Goal: Information Seeking & Learning: Learn about a topic

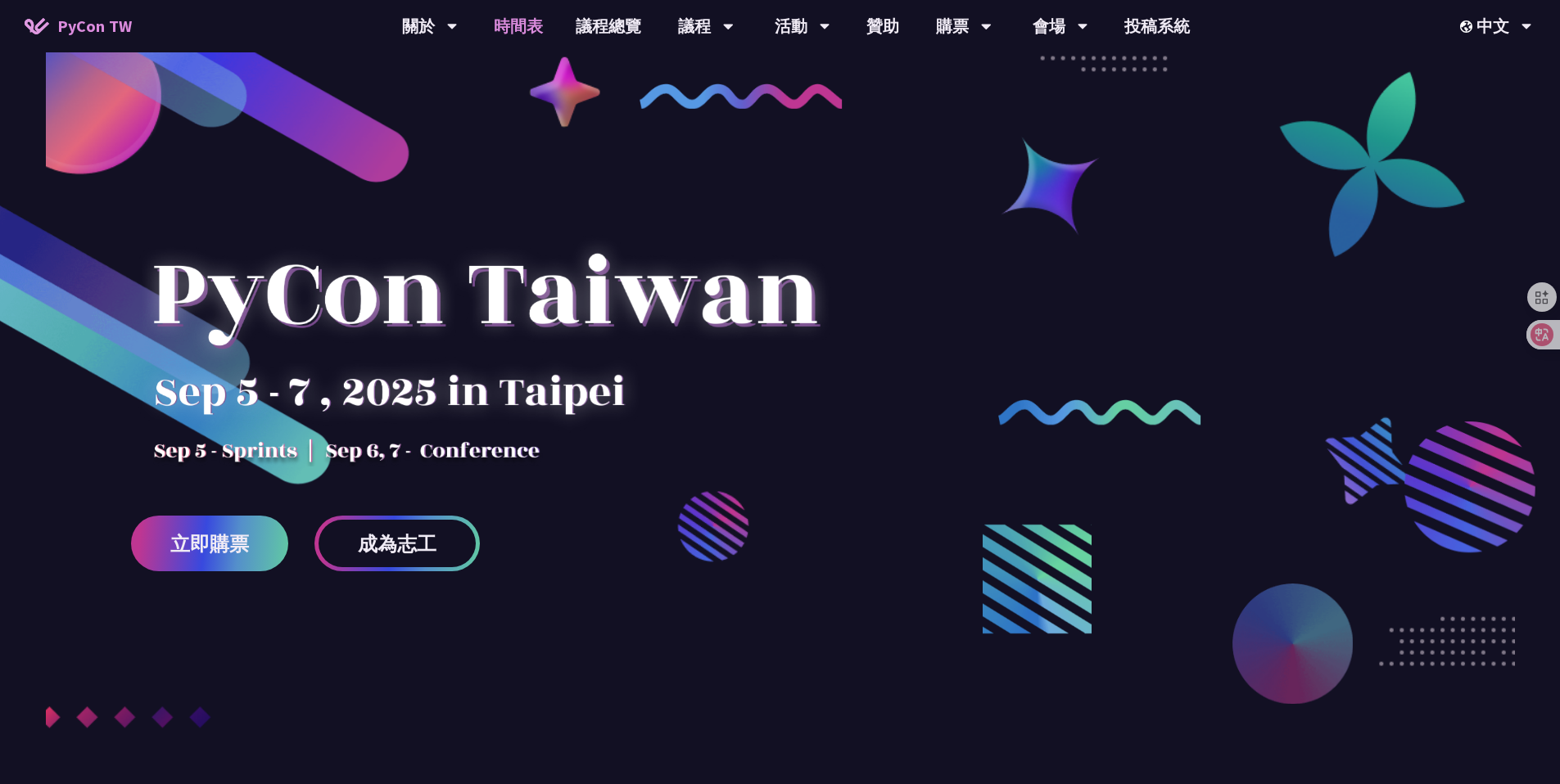
click at [507, 25] on link "時間表" at bounding box center [518, 26] width 82 height 52
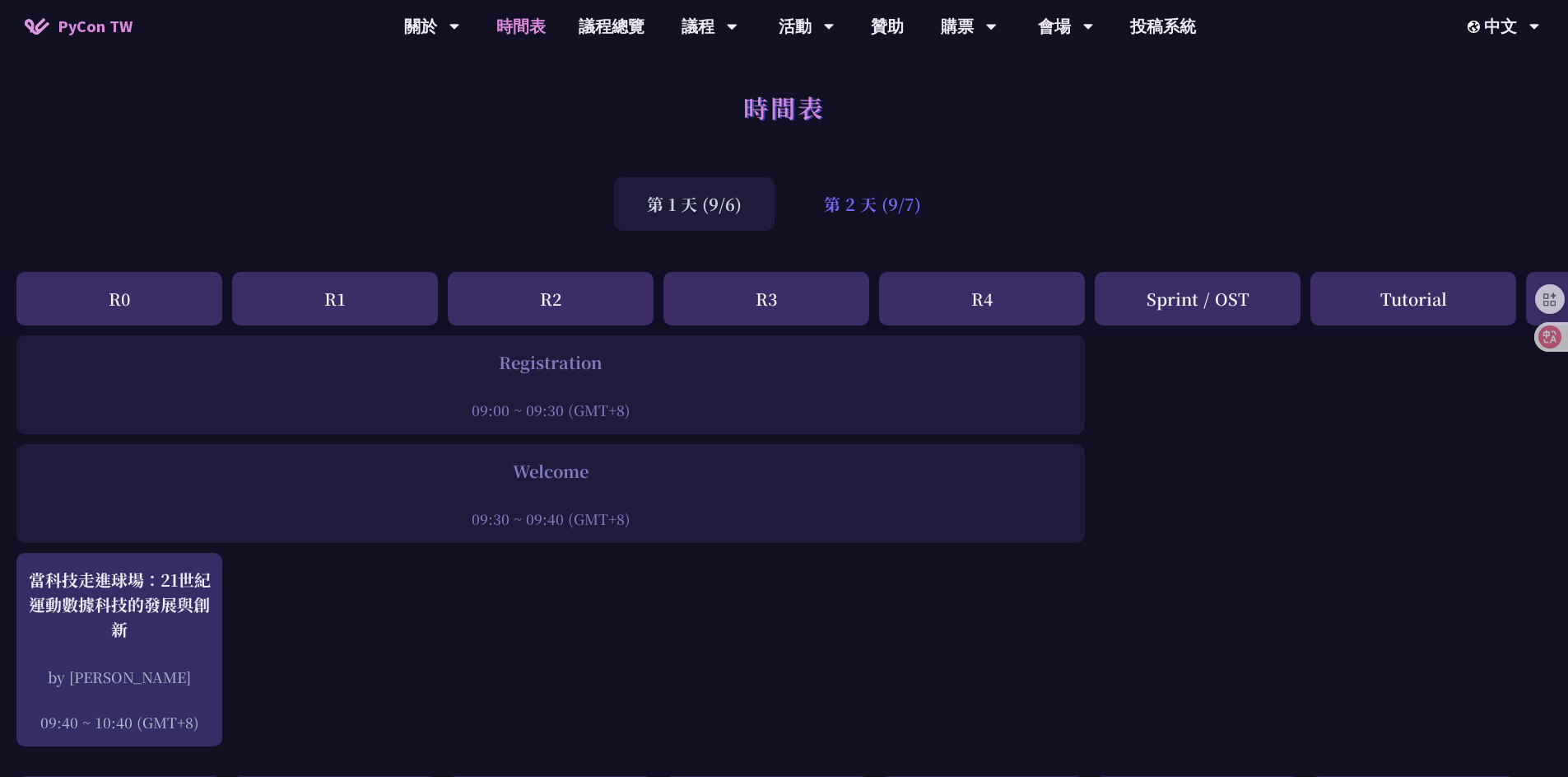
click at [885, 207] on div "第 2 天 (9/7)" at bounding box center [873, 204] width 163 height 54
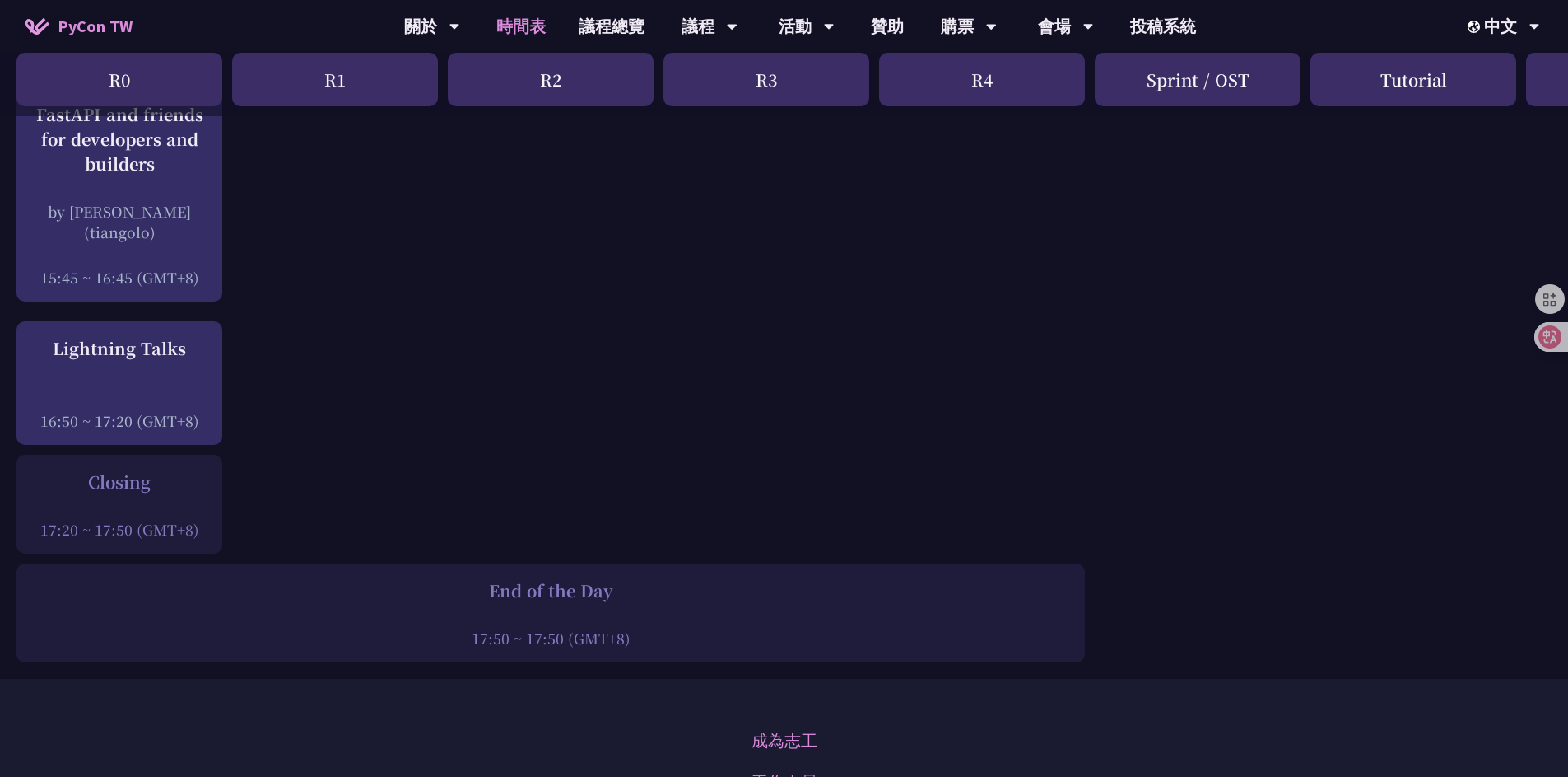
scroll to position [1915, 0]
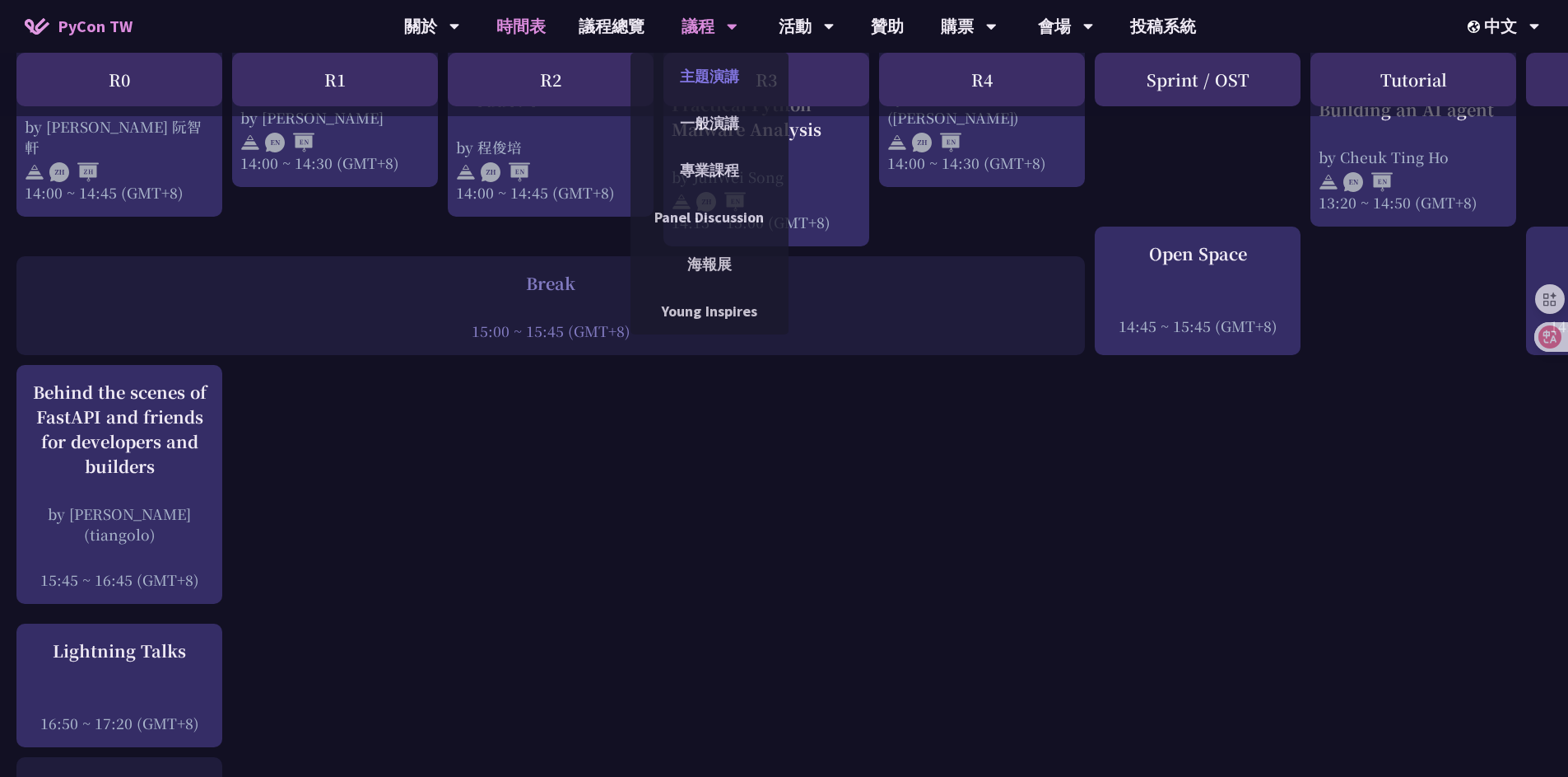
click at [696, 82] on link "主題演講" at bounding box center [710, 76] width 158 height 38
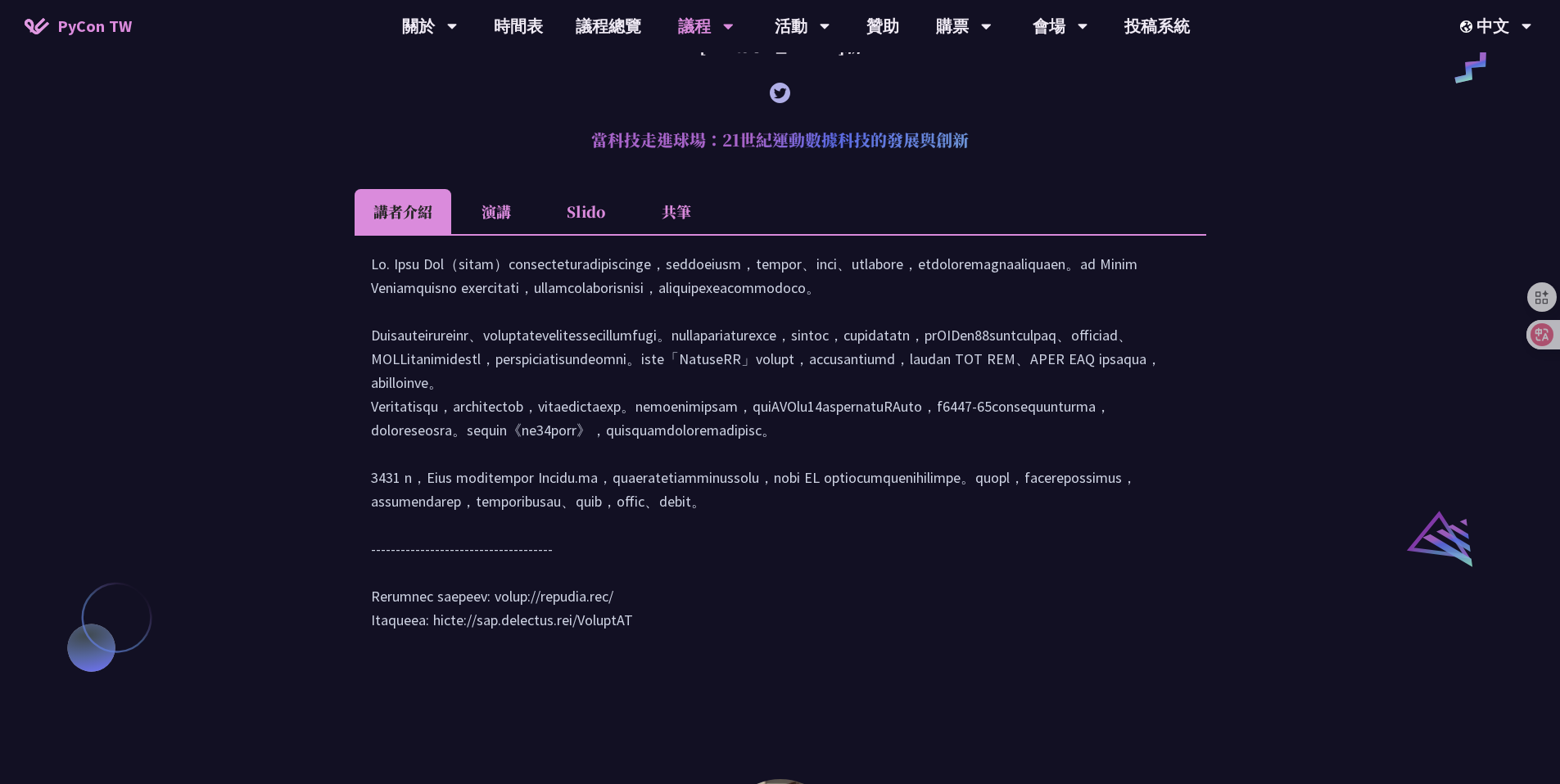
scroll to position [1616, 0]
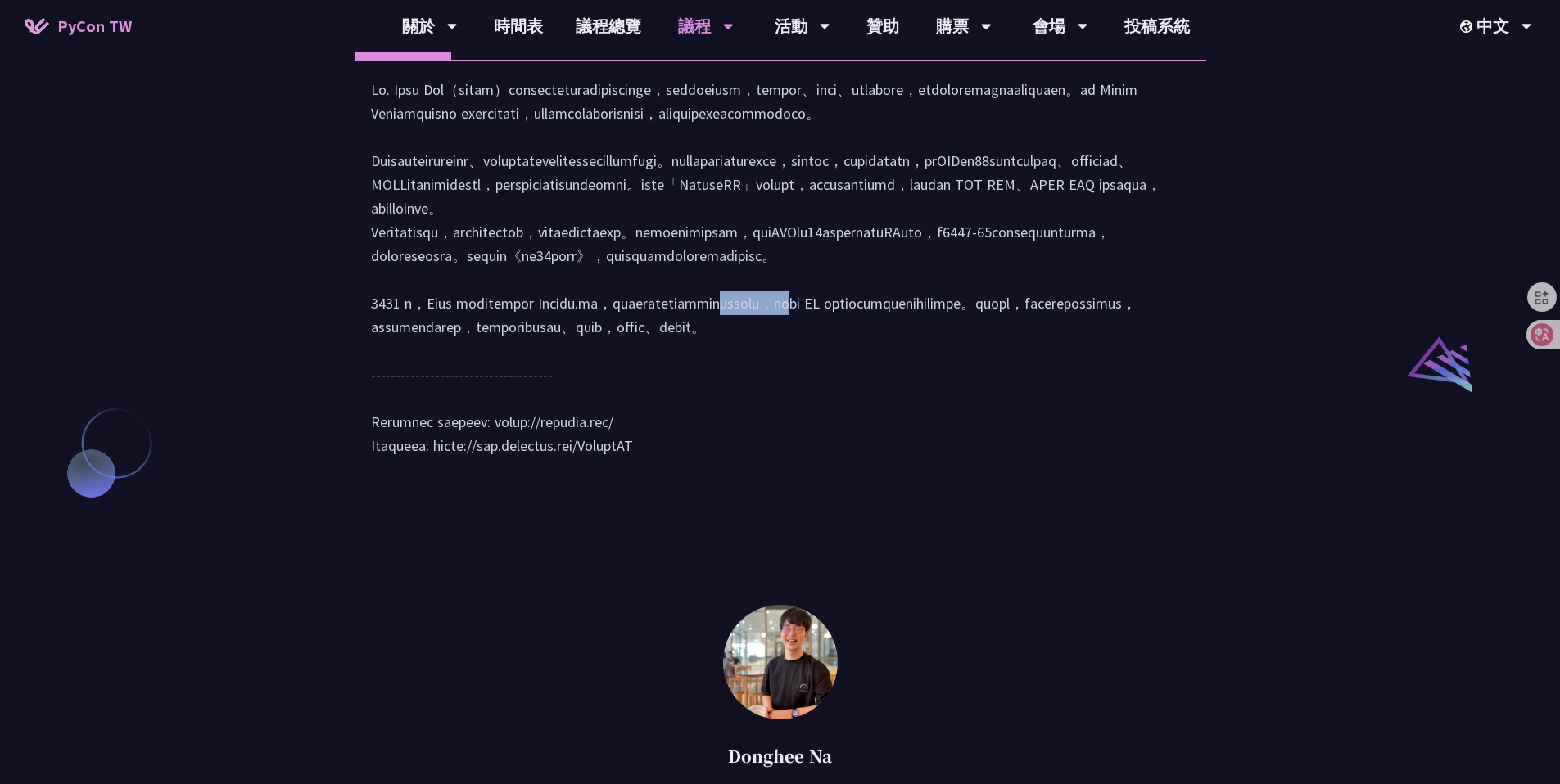
drag, startPoint x: 618, startPoint y: 422, endPoint x: 672, endPoint y: 421, distance: 54.0
click at [672, 421] on div at bounding box center [780, 276] width 819 height 396
click at [1217, 355] on div "[PERSON_NAME] (tiangolo) Behind the scenes of FastAPI and friends for developer…" at bounding box center [780, 96] width 1560 height 2380
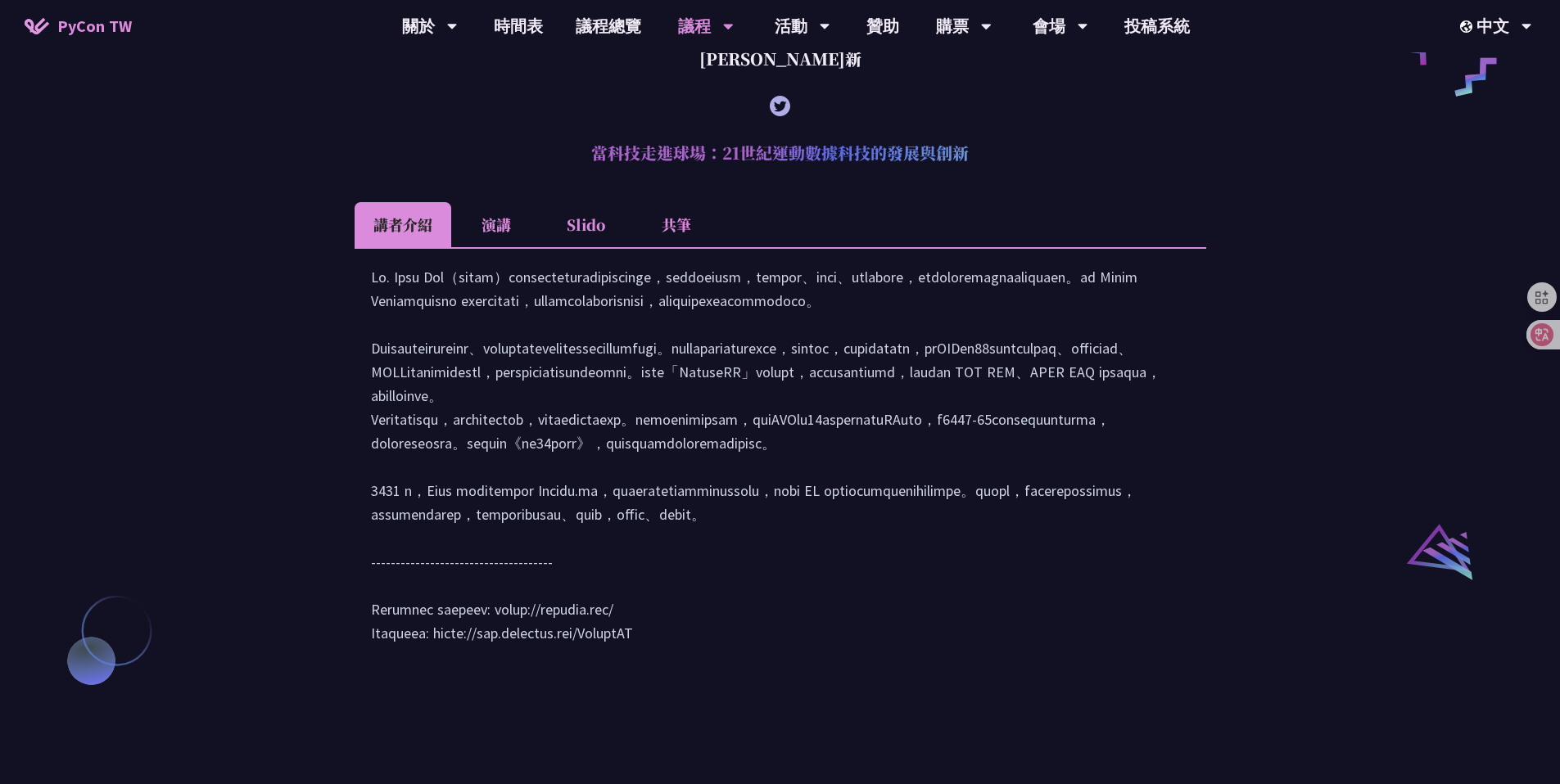
scroll to position [1427, 0]
click at [509, 248] on li "演講" at bounding box center [496, 225] width 90 height 45
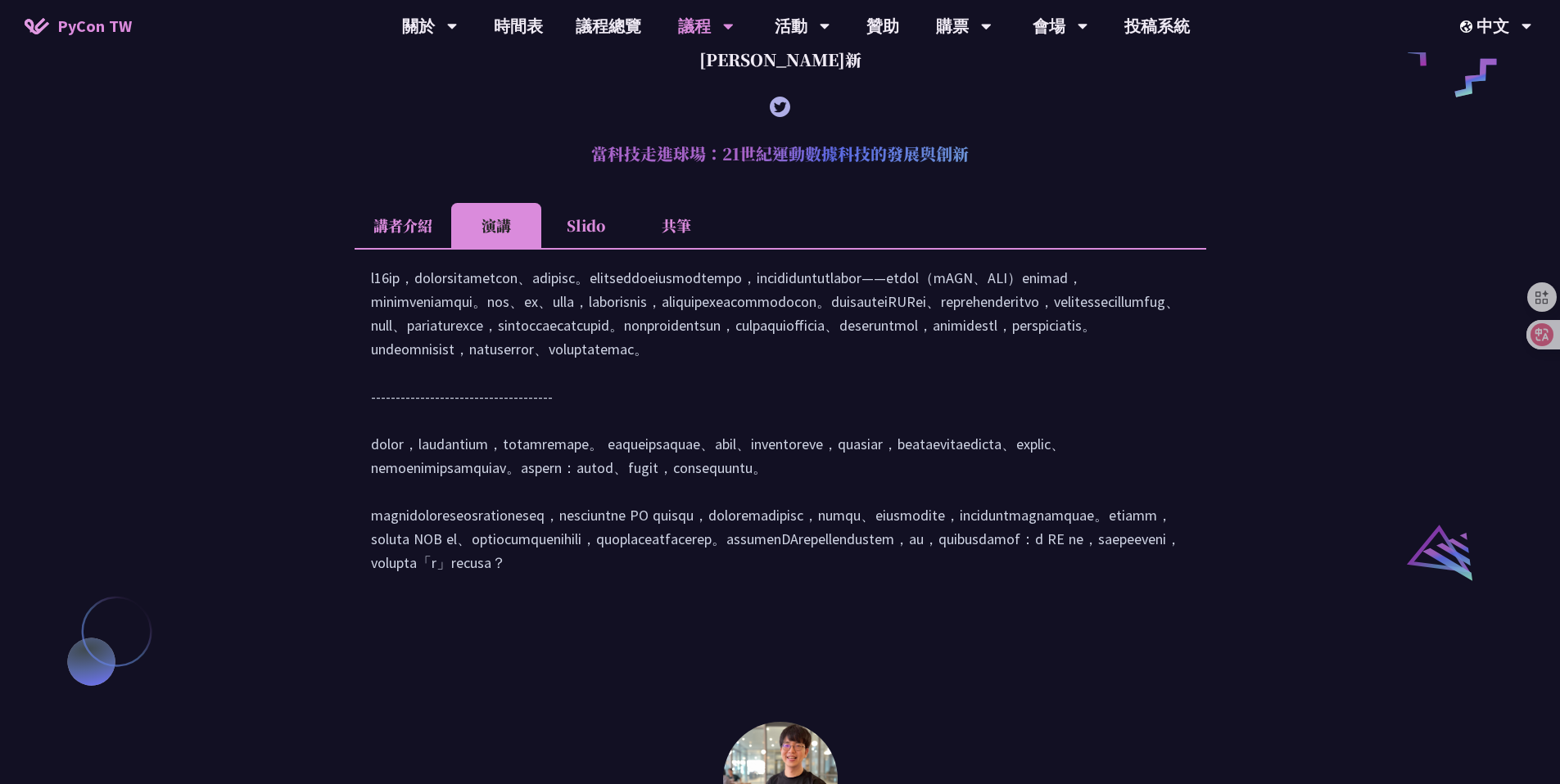
click at [569, 248] on li "Slido" at bounding box center [586, 225] width 90 height 45
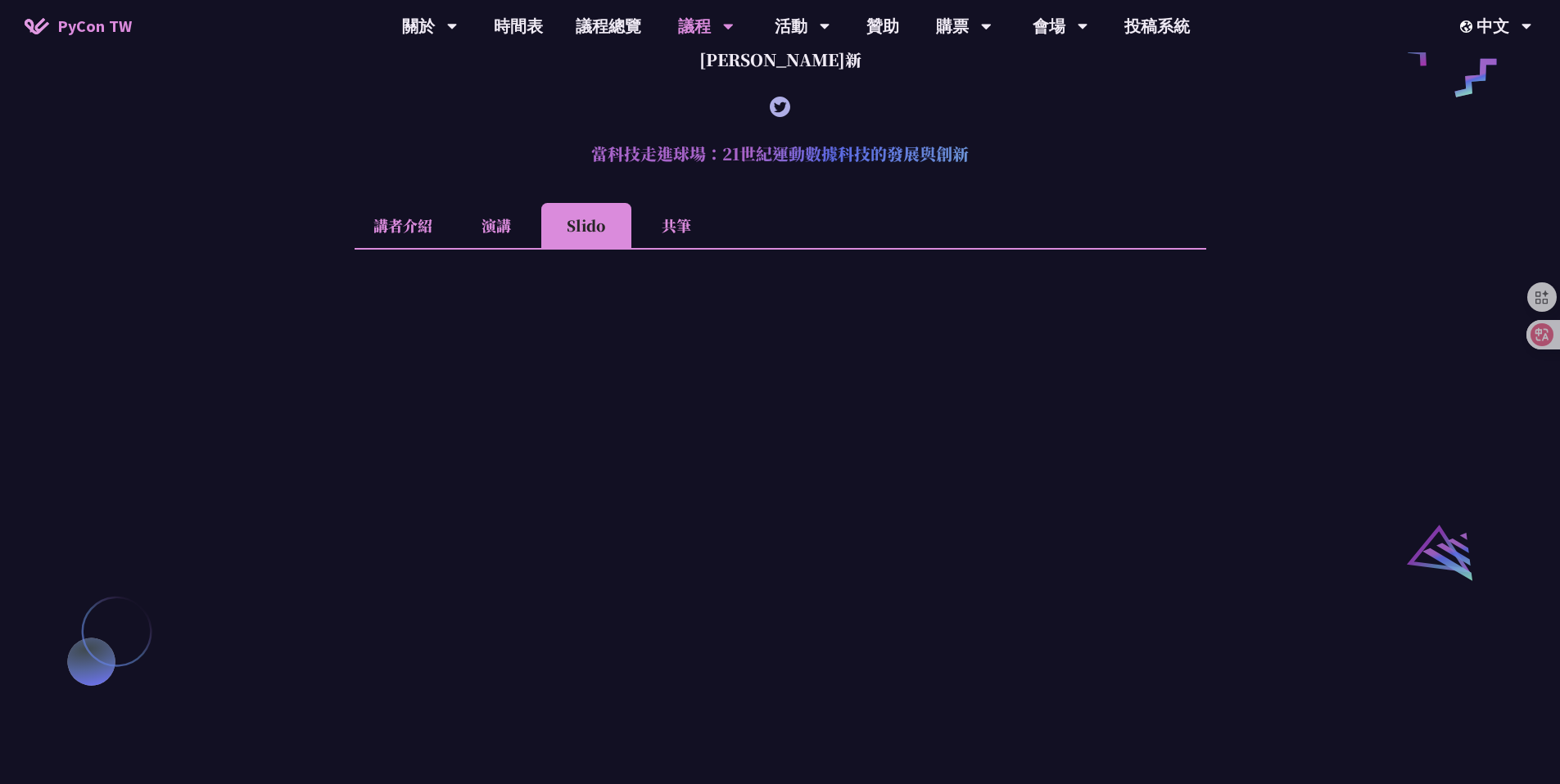
click at [664, 248] on li "共筆" at bounding box center [676, 225] width 90 height 45
click at [565, 248] on li "Slido" at bounding box center [586, 225] width 90 height 45
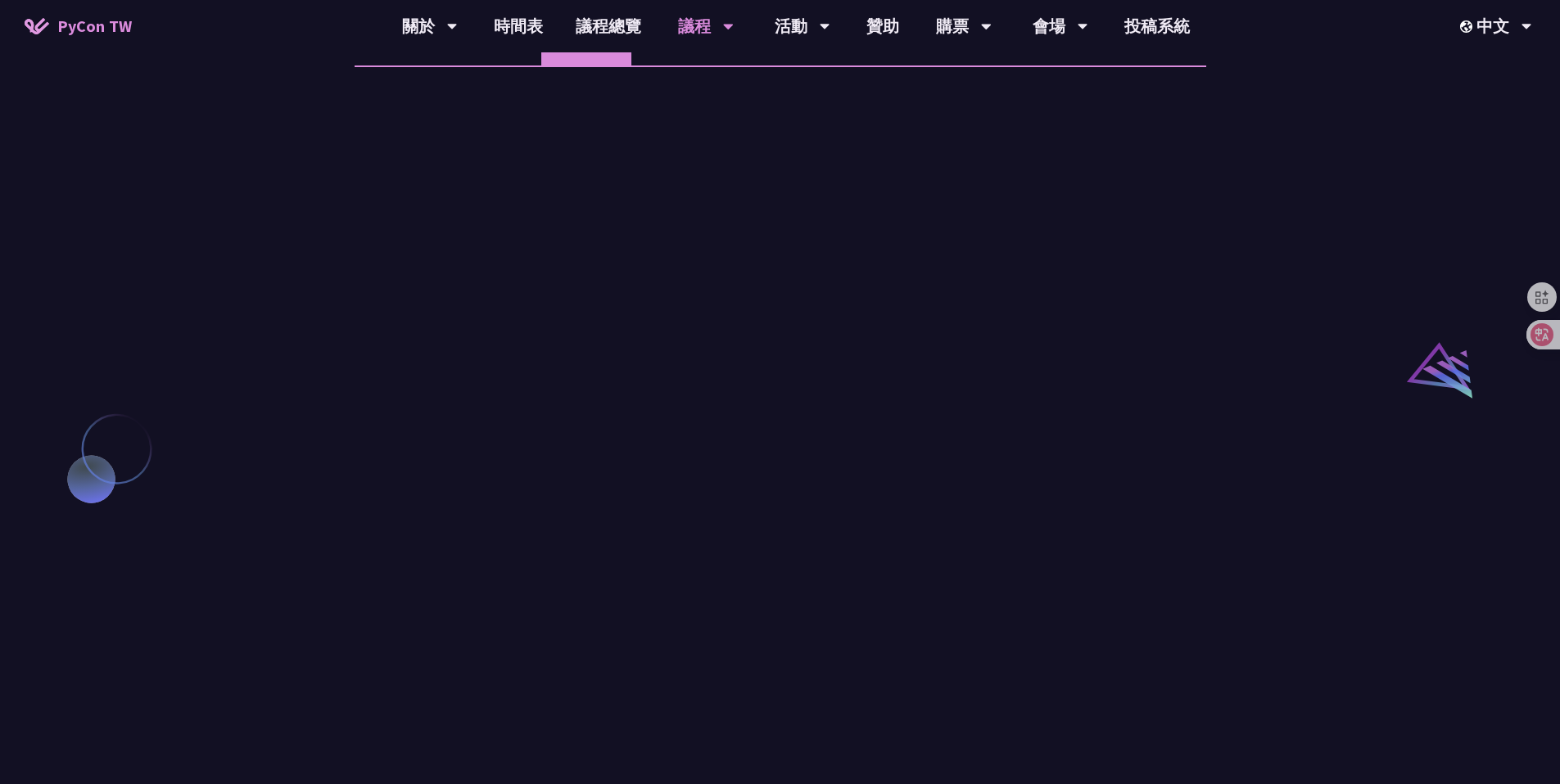
scroll to position [1456, 0]
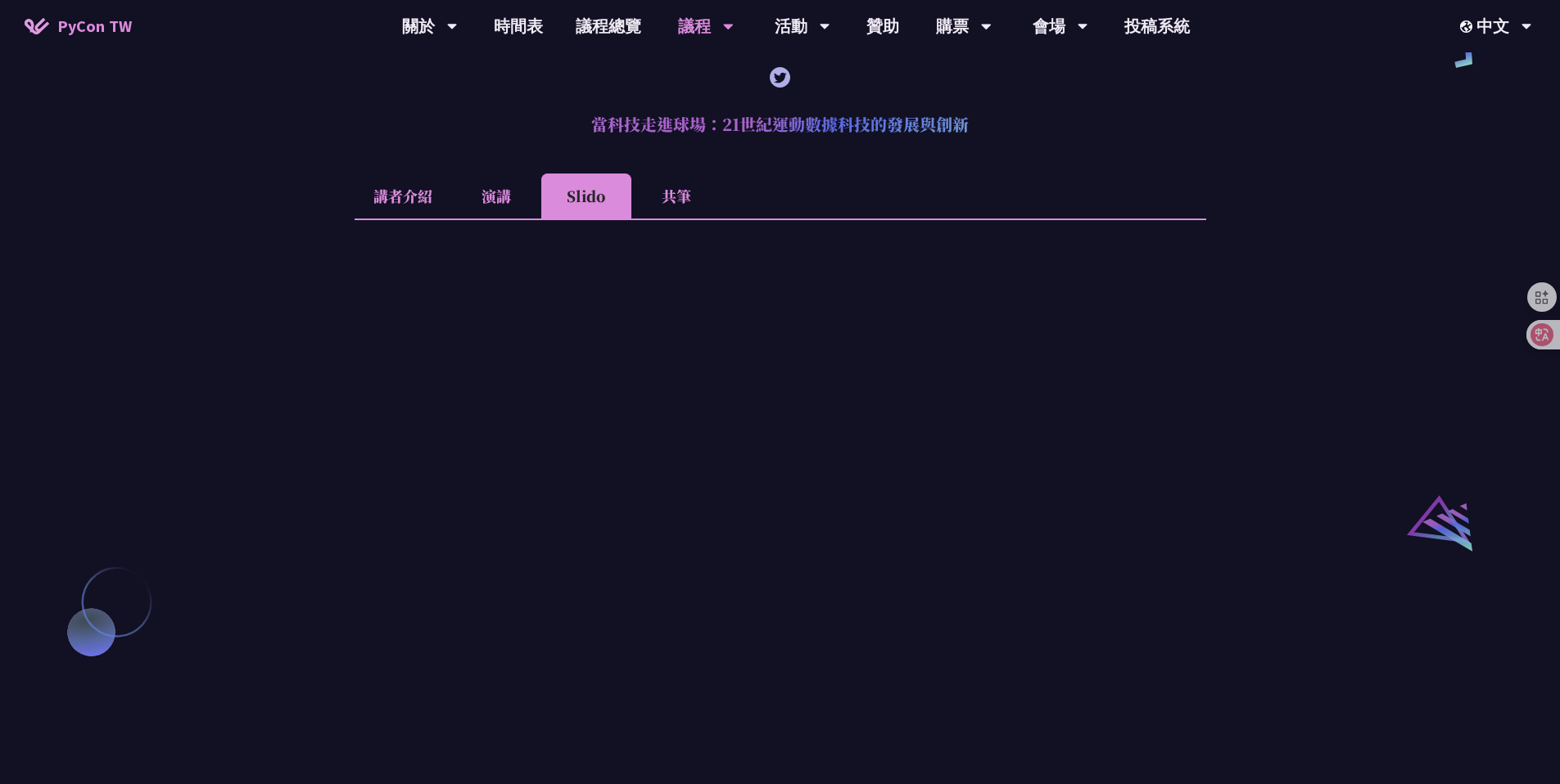
click at [692, 218] on li "共筆" at bounding box center [676, 196] width 90 height 45
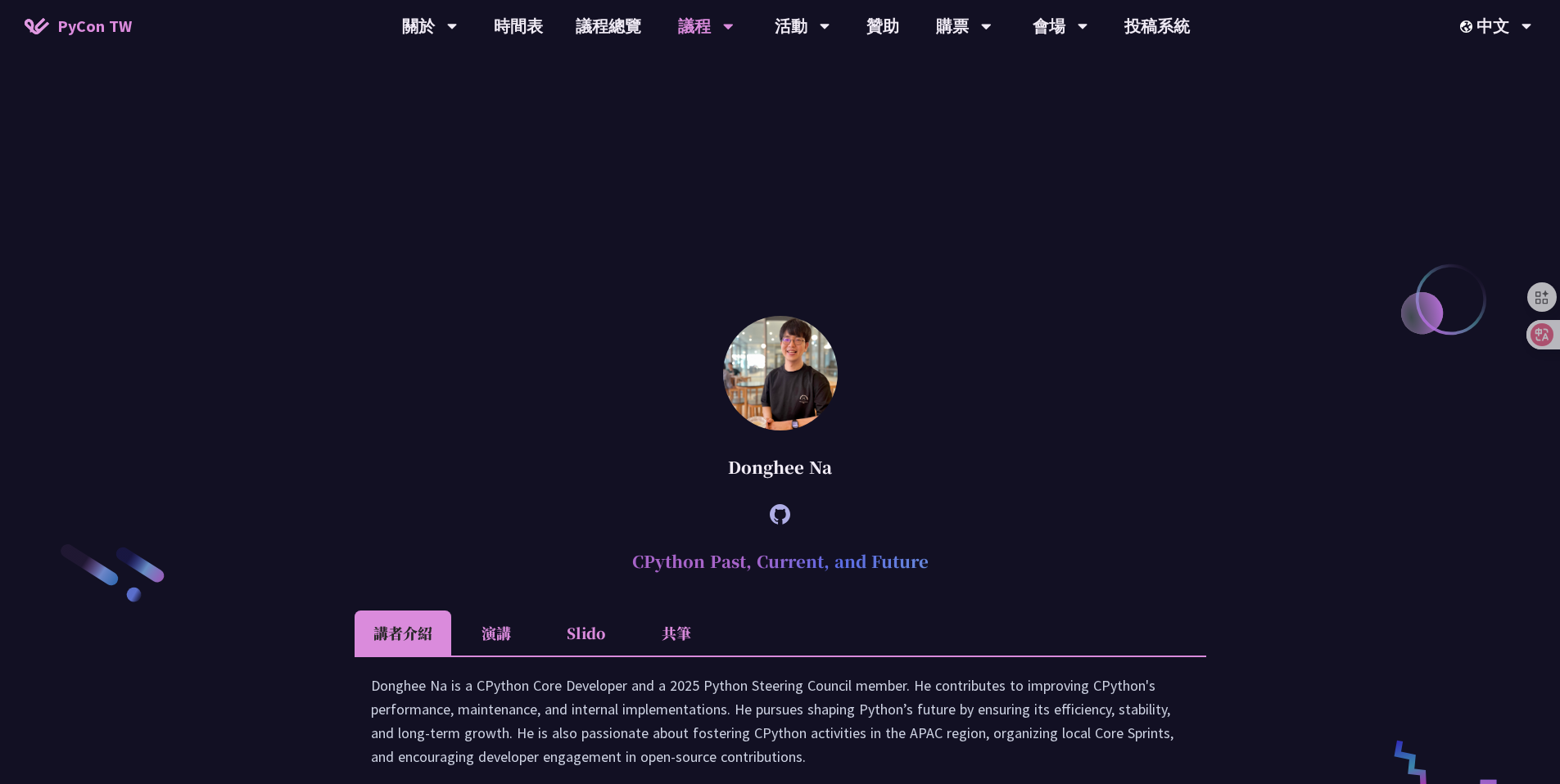
scroll to position [2709, 0]
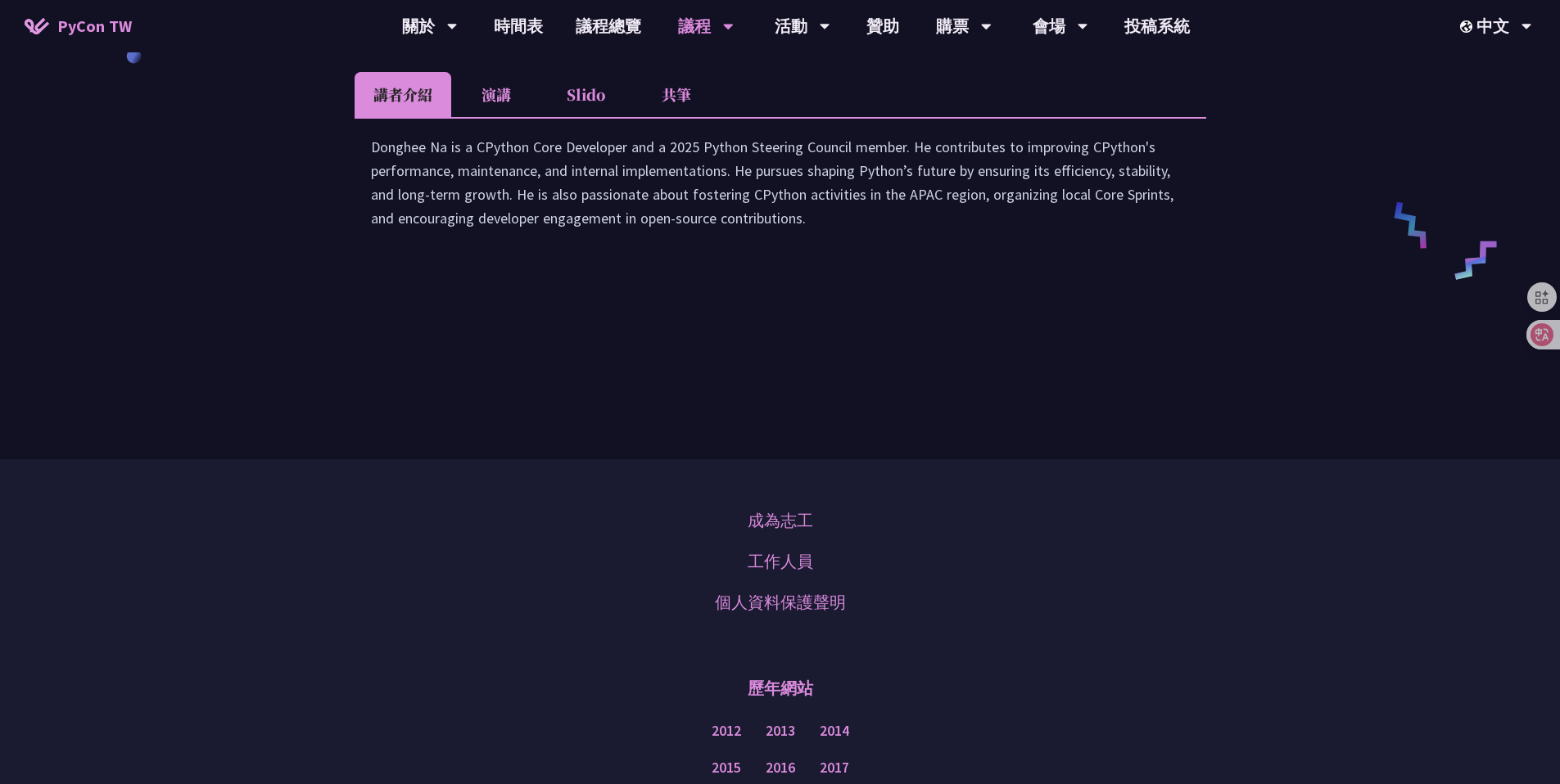
click at [486, 113] on li "演講" at bounding box center [496, 94] width 90 height 45
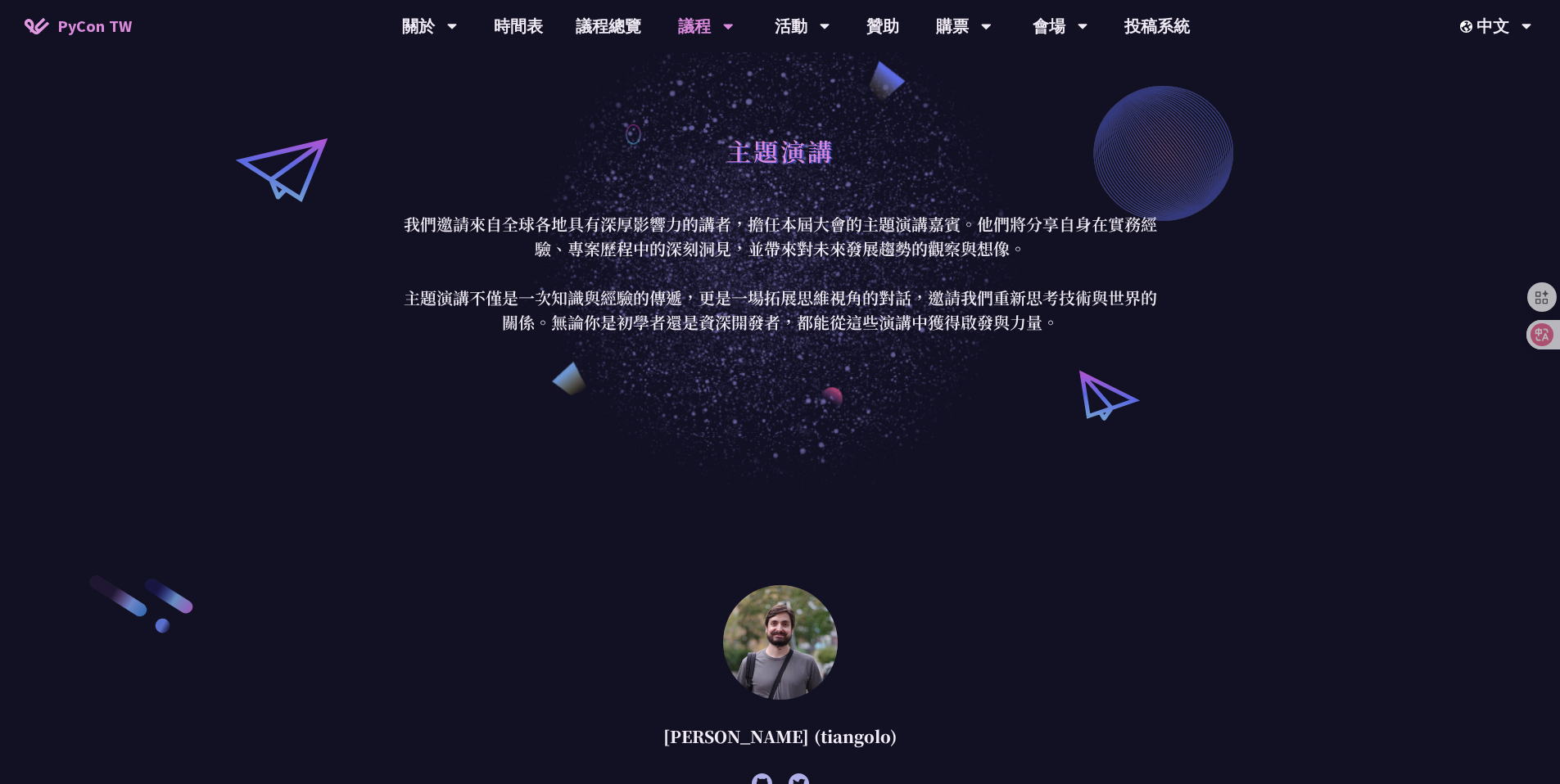
scroll to position [0, 0]
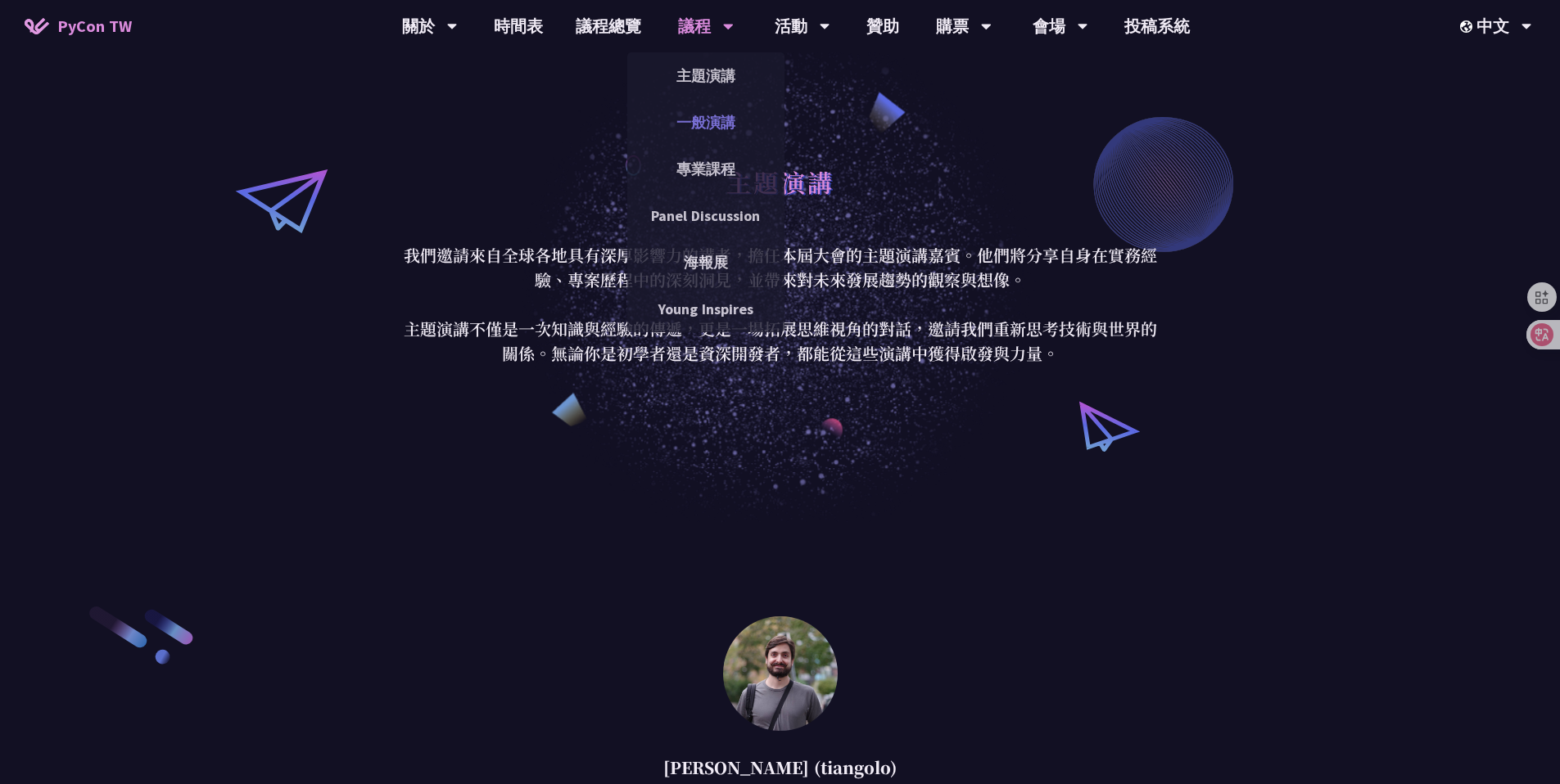
click at [703, 115] on link "一般演講" at bounding box center [706, 122] width 157 height 38
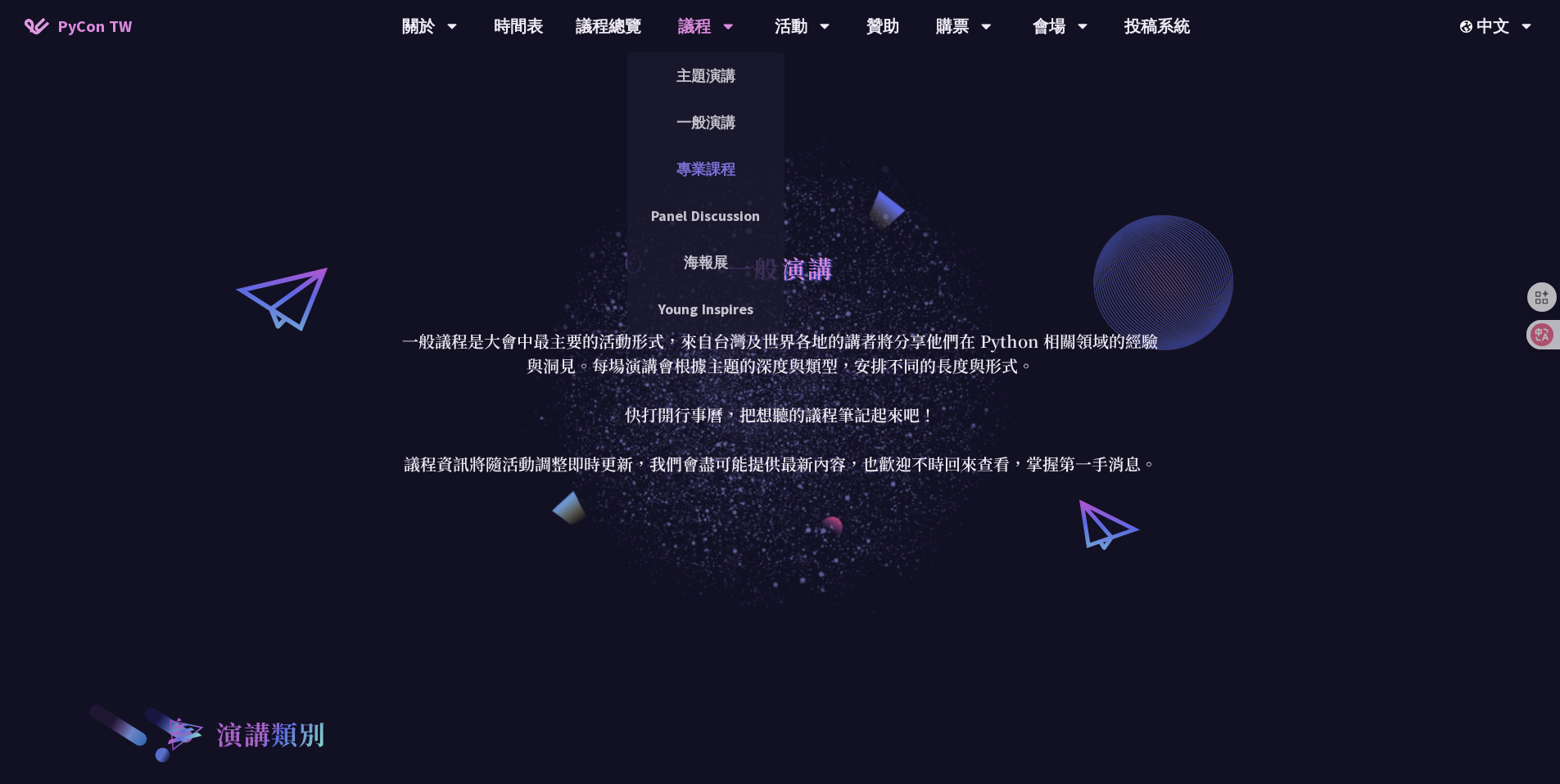
click at [698, 171] on link "專業課程" at bounding box center [706, 169] width 157 height 38
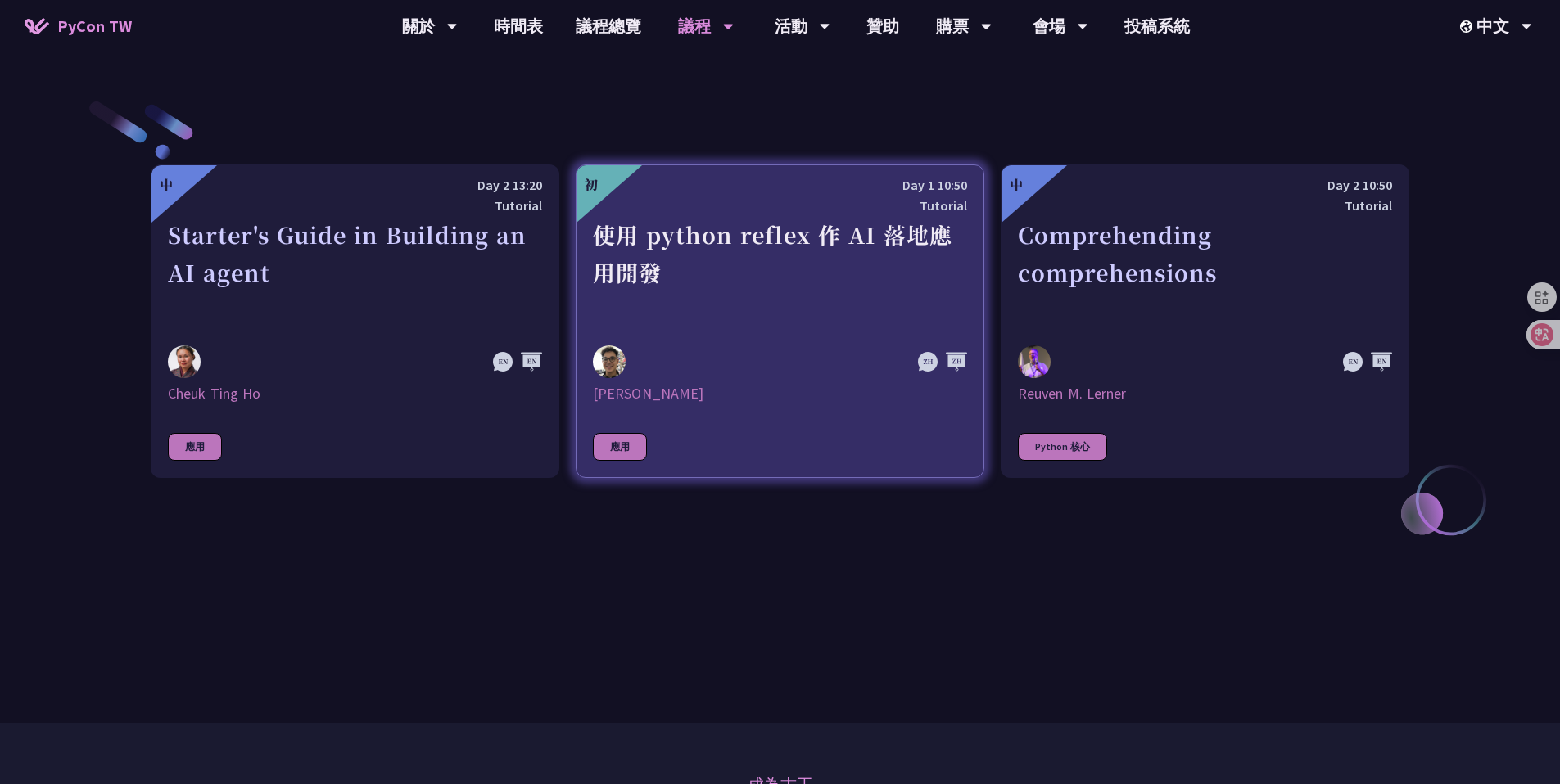
scroll to position [467, 0]
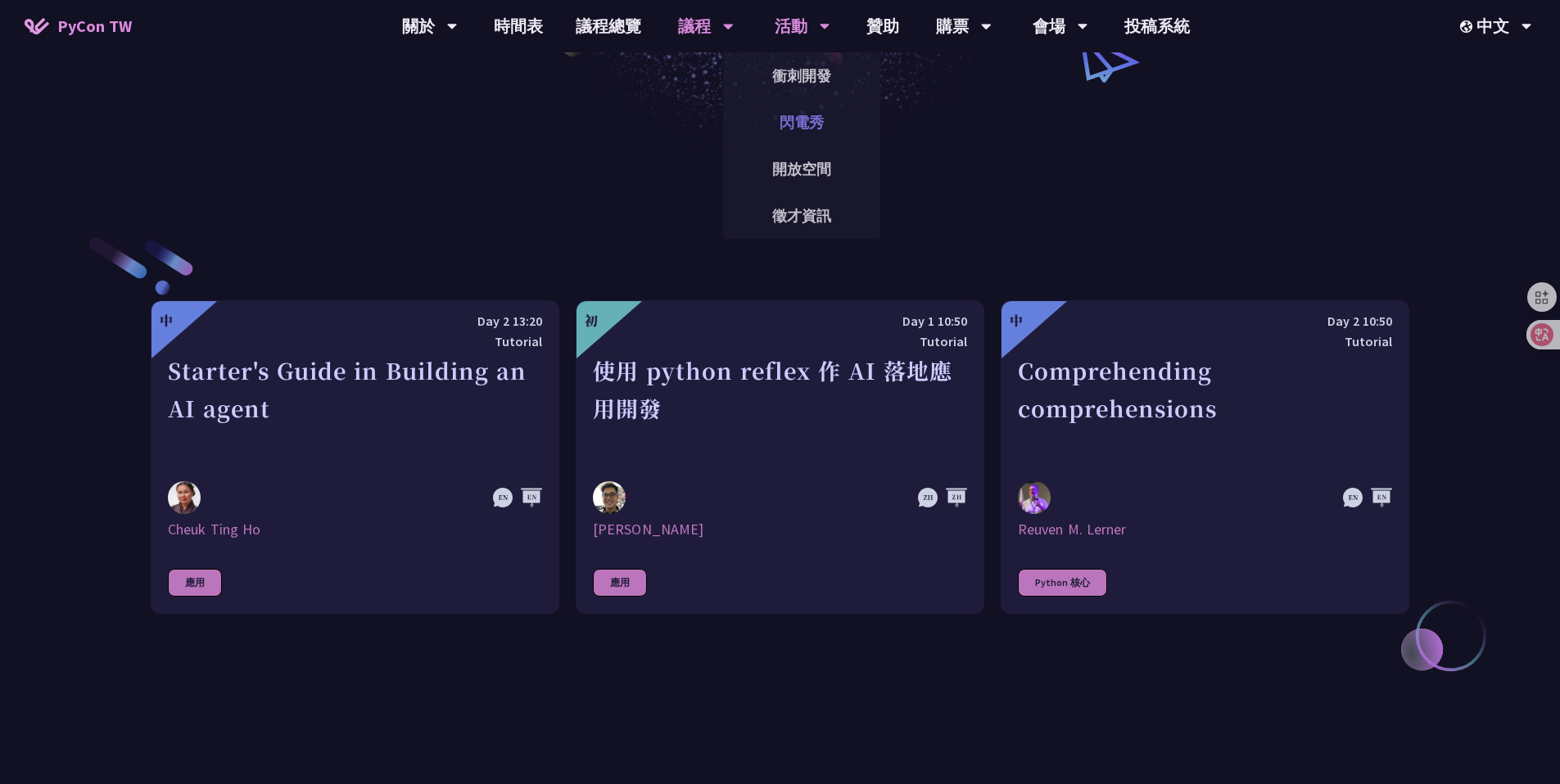
click at [800, 125] on link "閃電秀" at bounding box center [801, 122] width 157 height 38
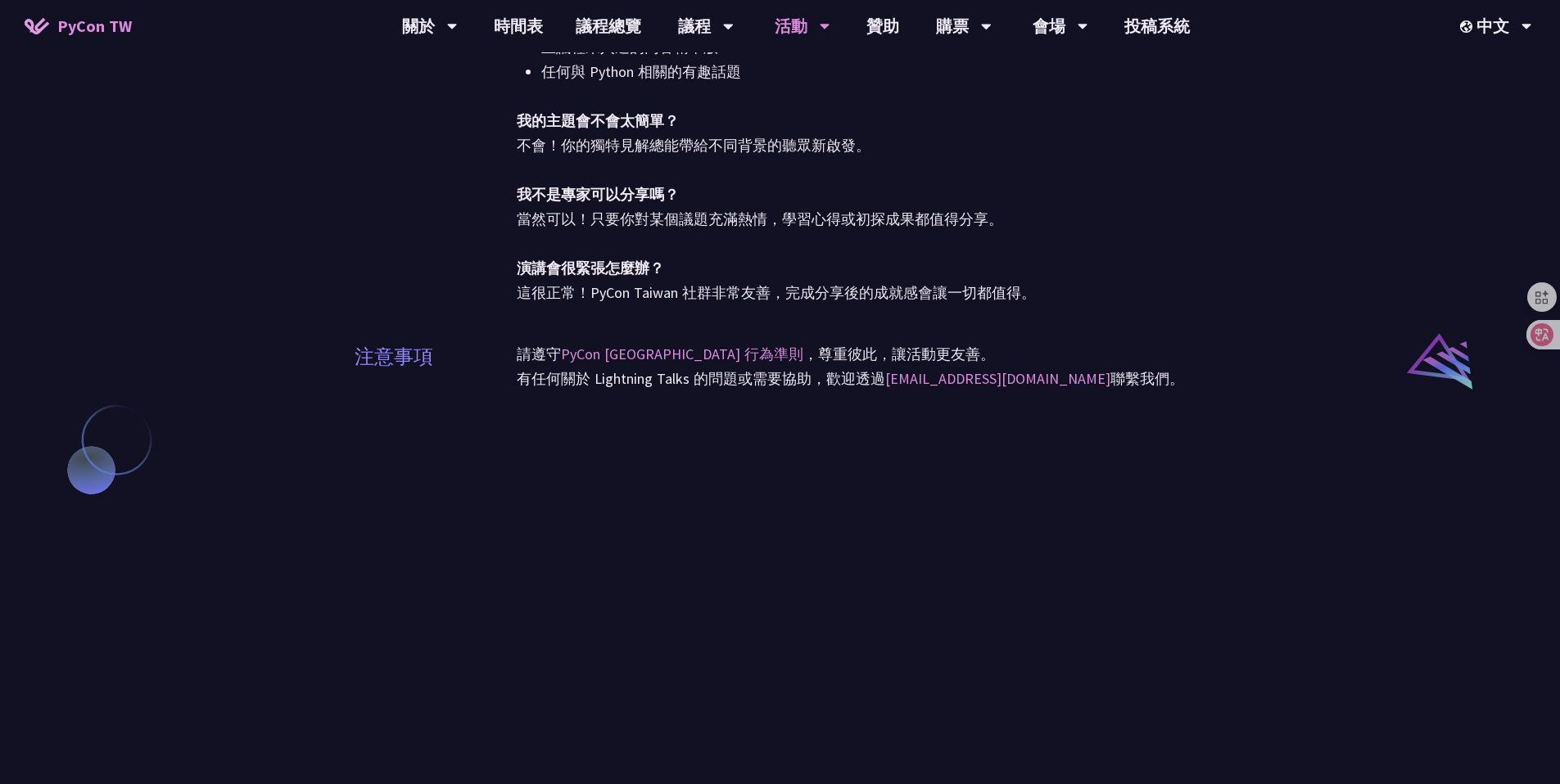
scroll to position [1315, 0]
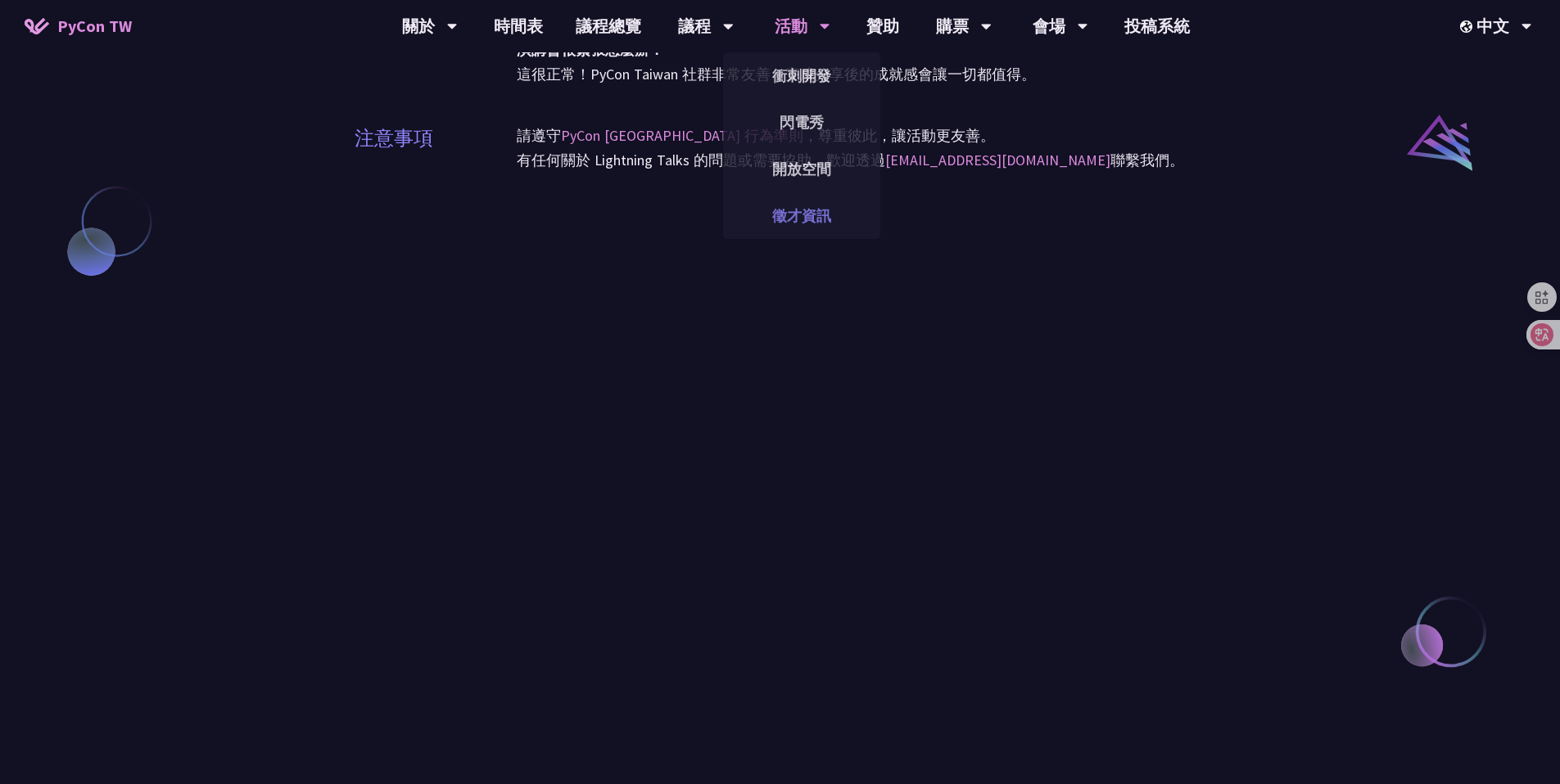
click at [785, 215] on link "徵才資訊" at bounding box center [801, 216] width 157 height 38
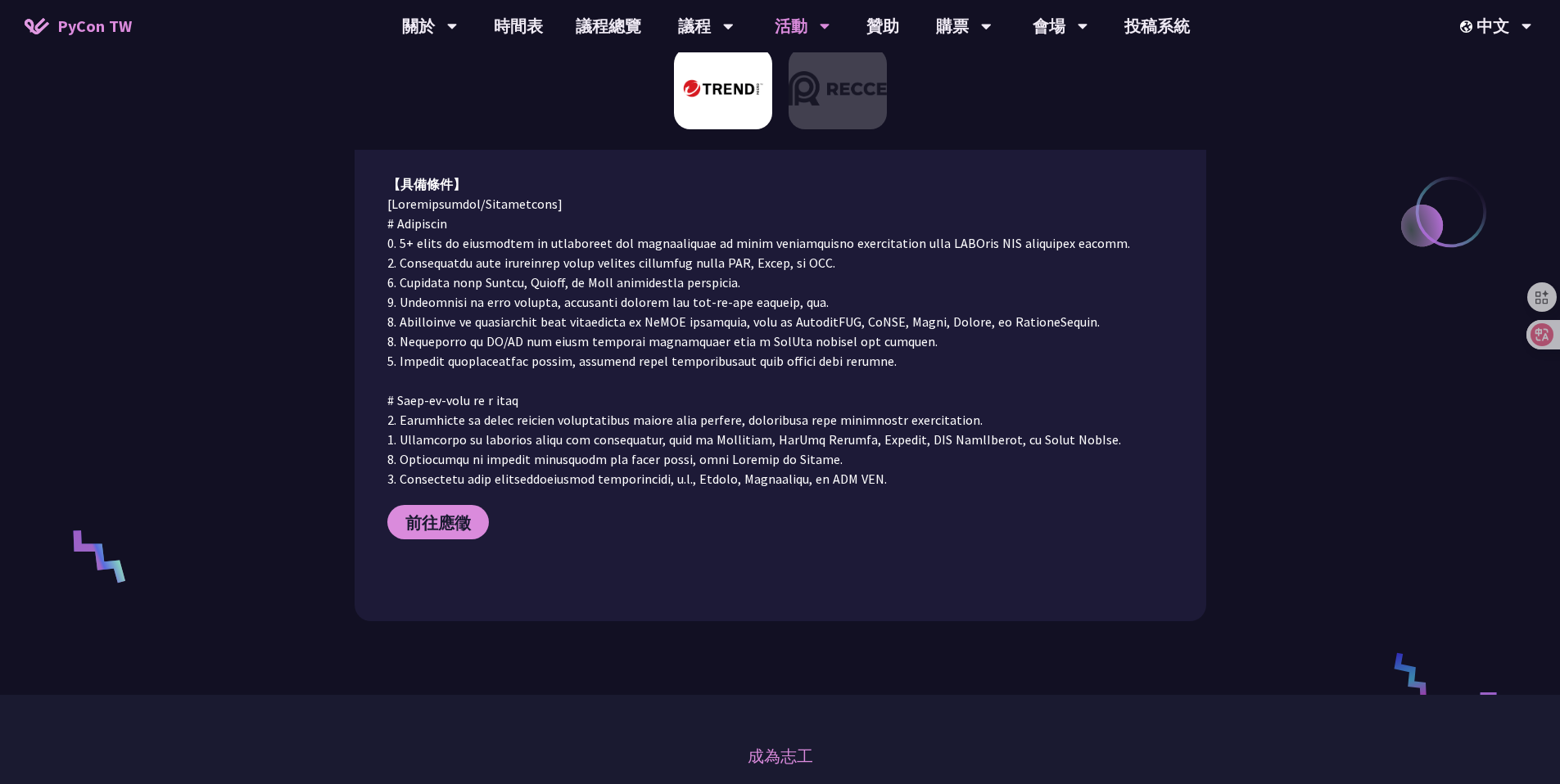
scroll to position [196, 0]
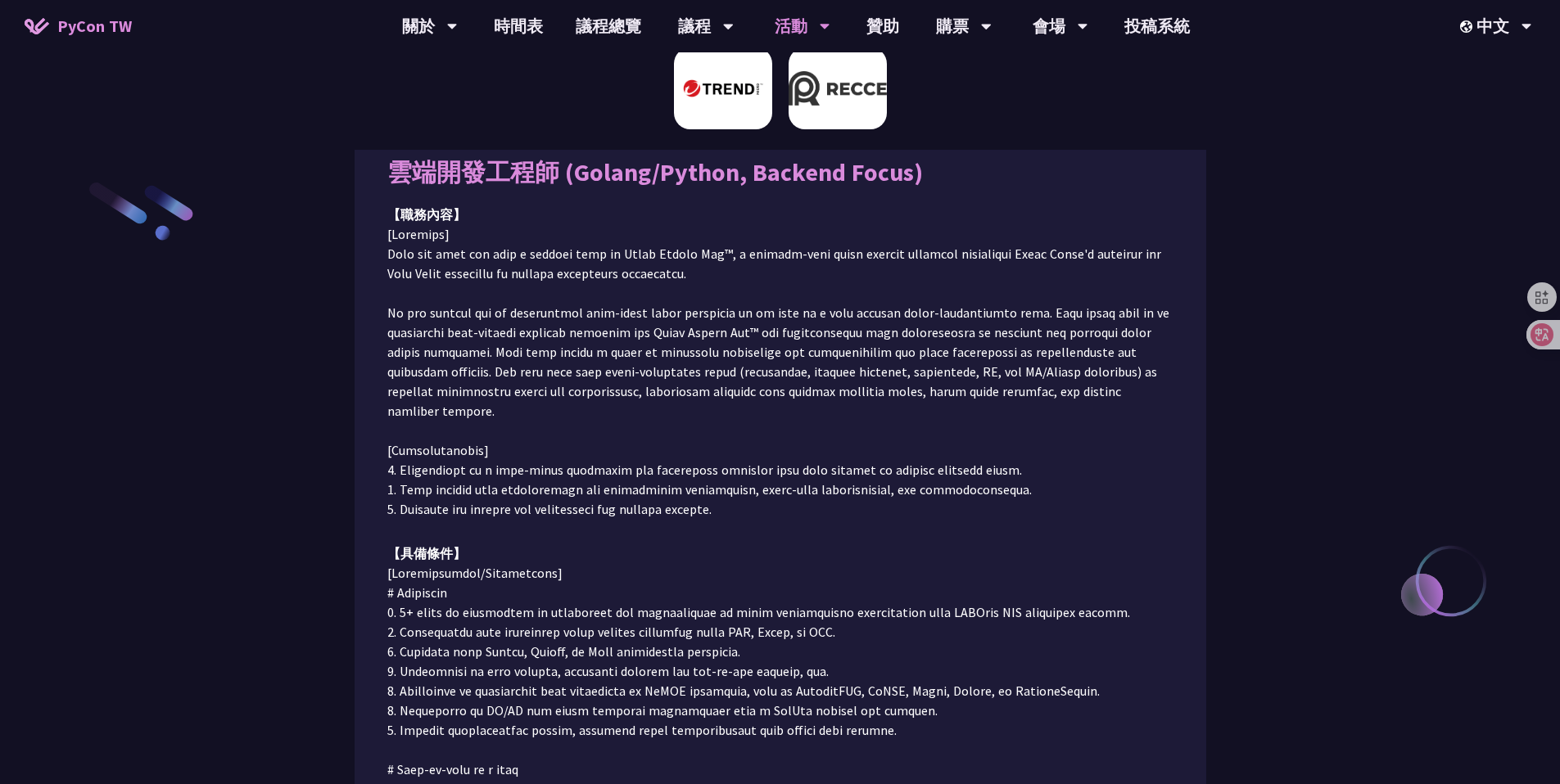
click at [828, 91] on img at bounding box center [838, 89] width 98 height 82
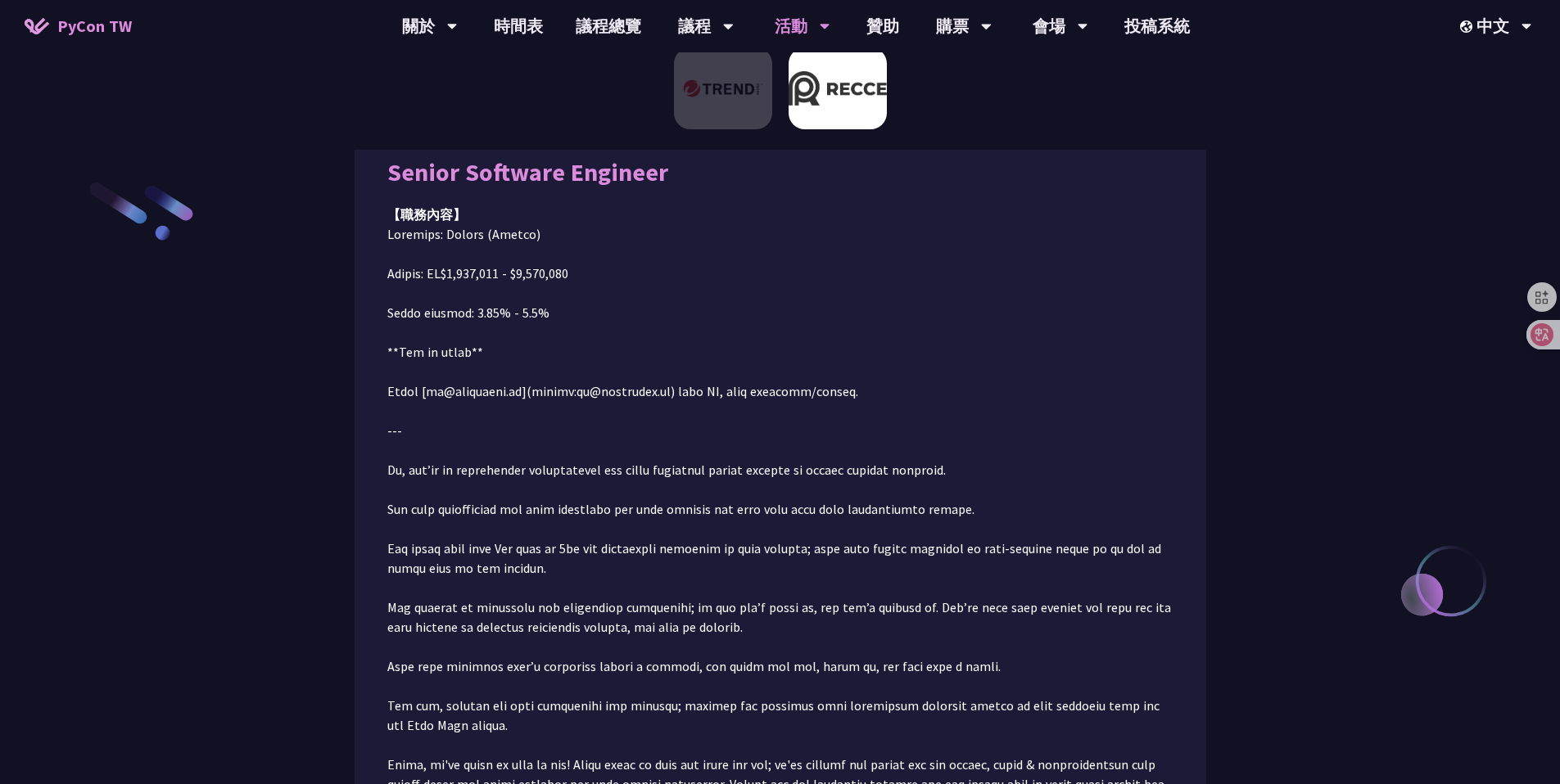
scroll to position [184, 0]
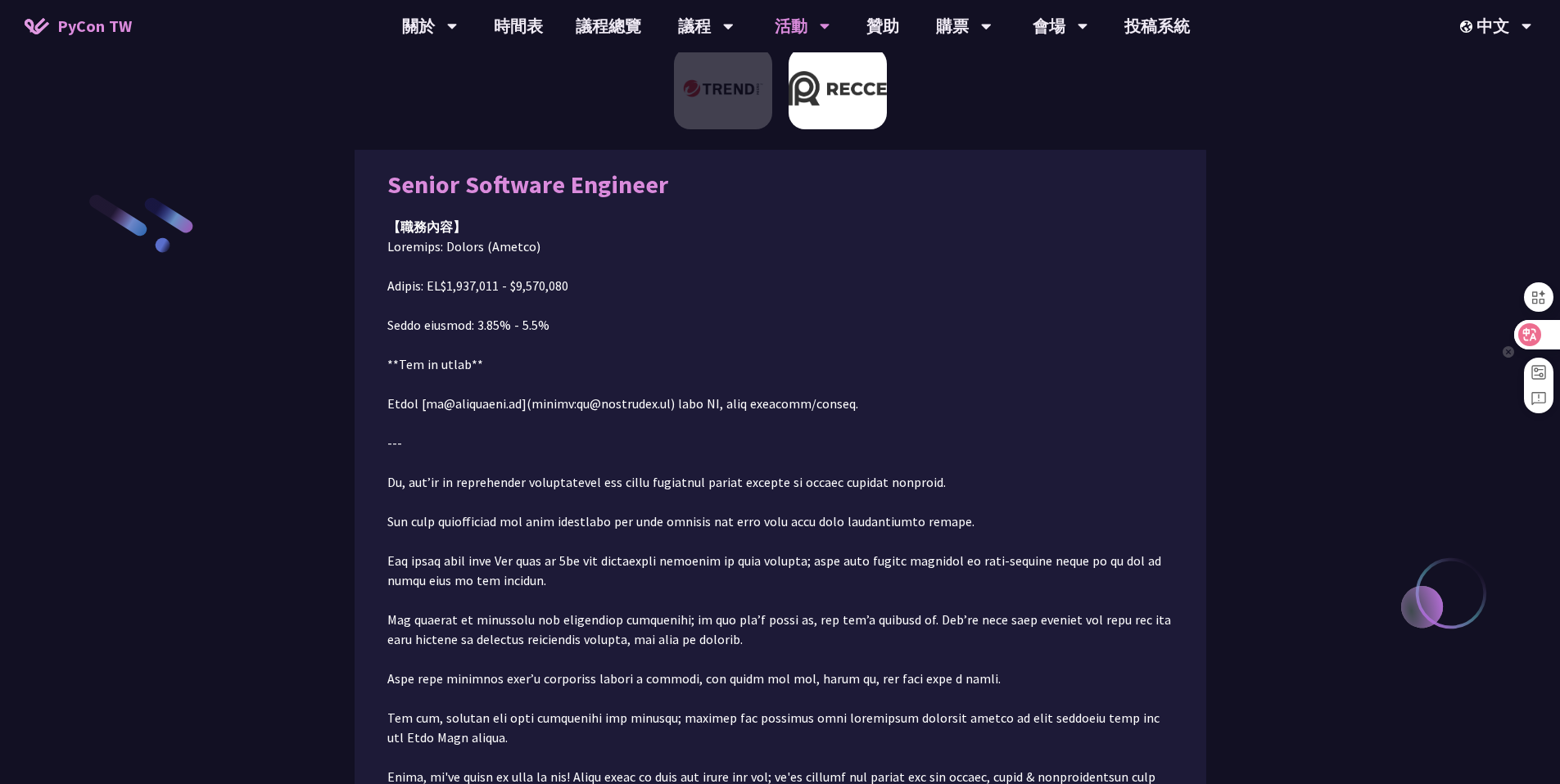
click at [1529, 347] on div at bounding box center [1536, 335] width 44 height 30
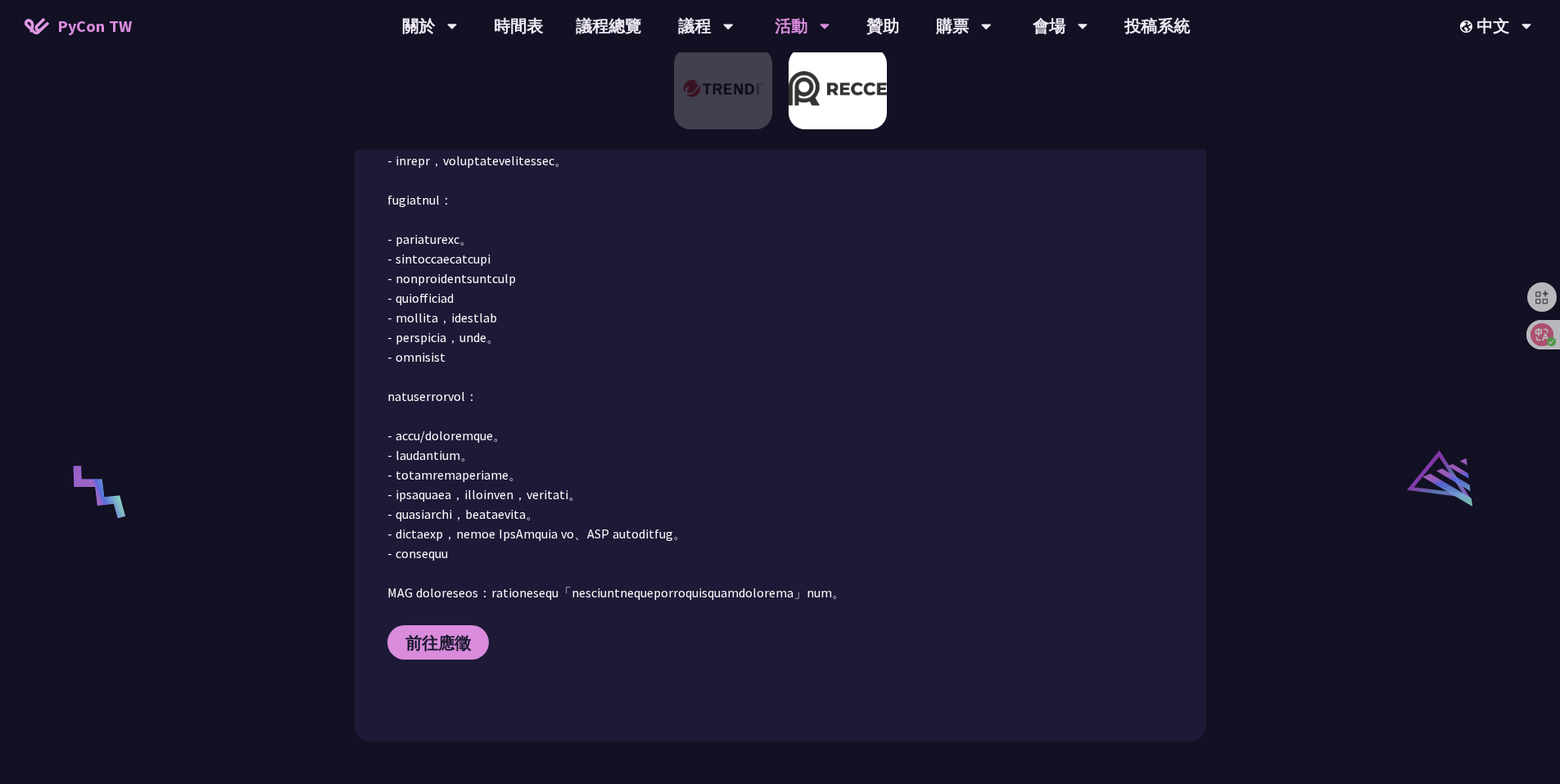
scroll to position [2775, 0]
